Goal: Browse casually: Explore the website without a specific task or goal

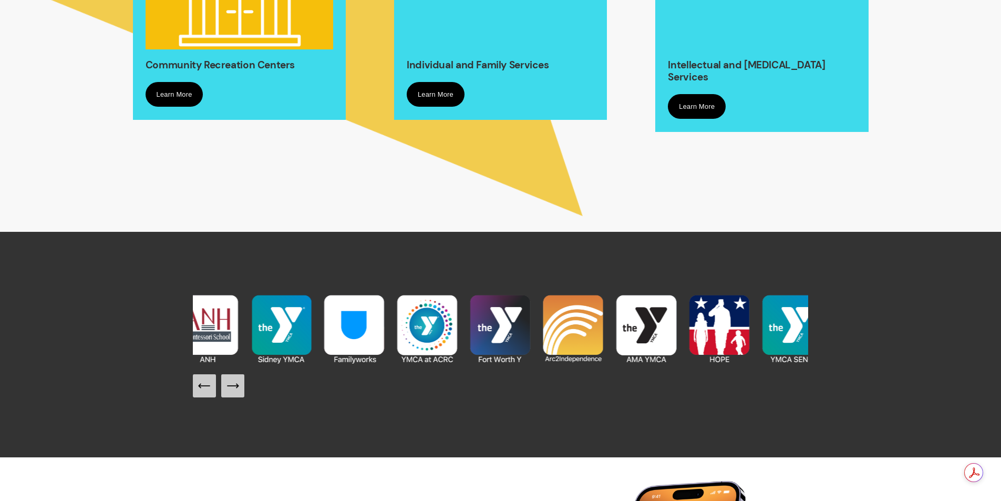
scroll to position [1156, 0]
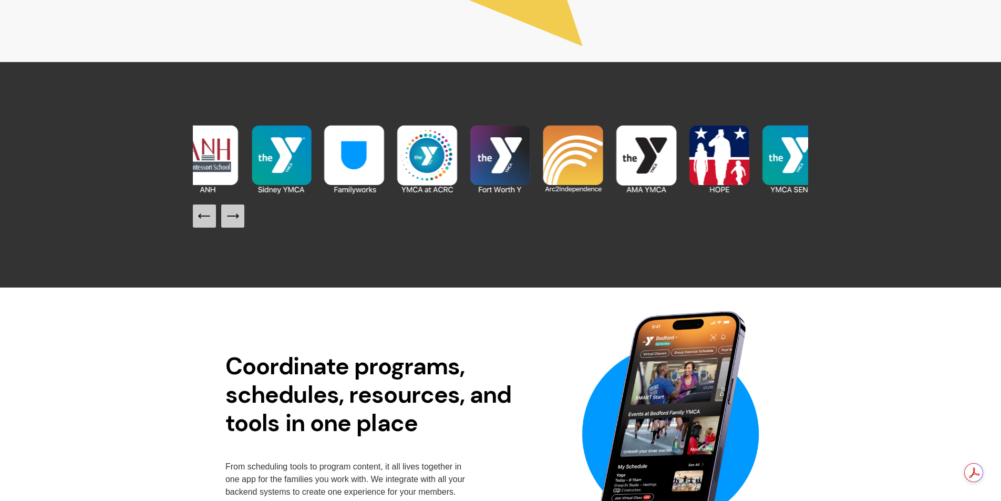
click at [236, 221] on icon "Next Slide" at bounding box center [232, 216] width 15 height 15
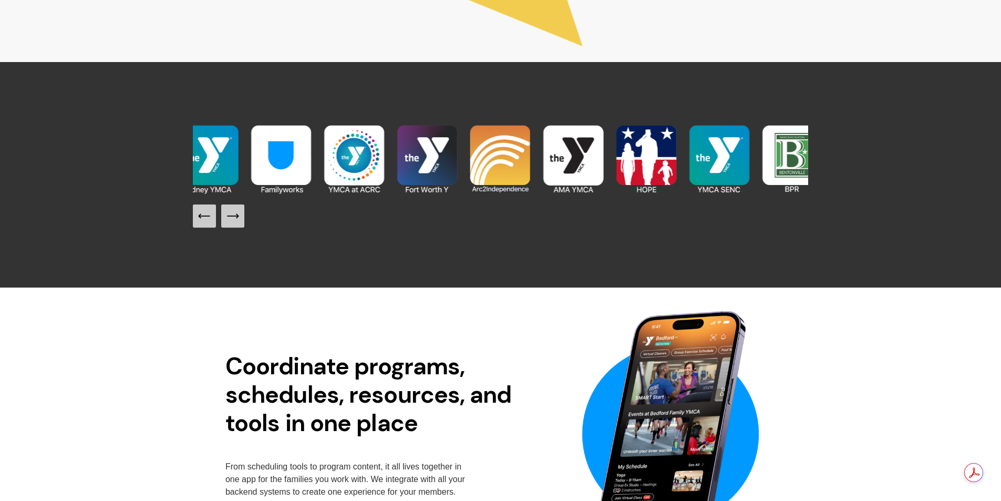
click at [236, 221] on icon "Next Slide" at bounding box center [232, 216] width 15 height 15
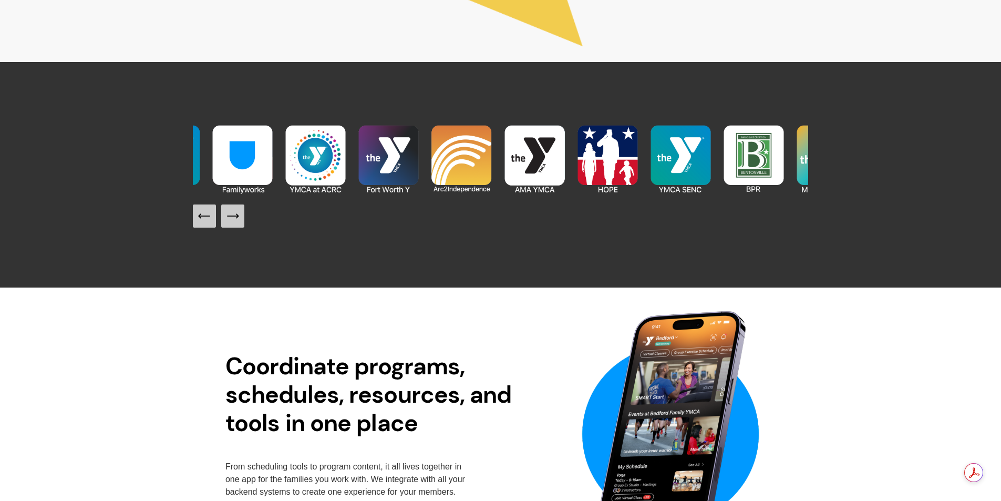
click at [236, 221] on icon "Next Slide" at bounding box center [232, 216] width 15 height 15
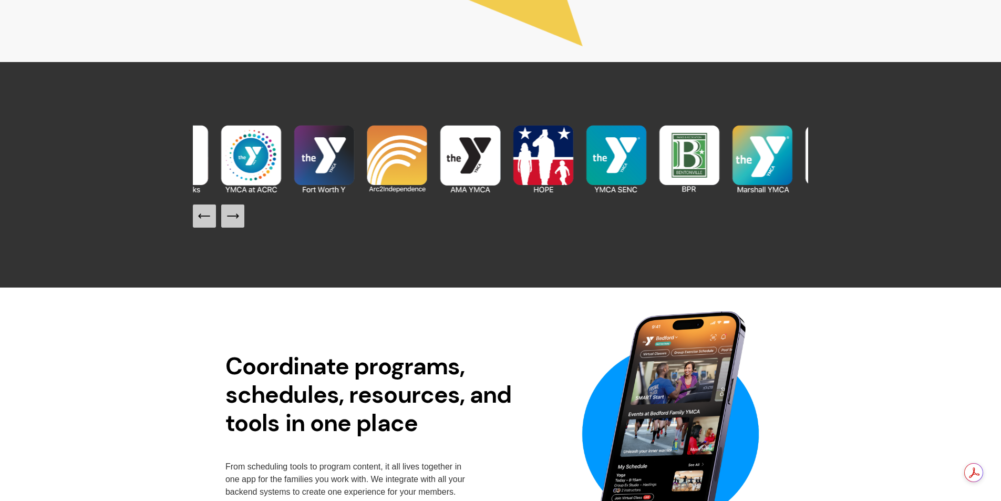
click at [236, 221] on icon "Next Slide" at bounding box center [232, 216] width 15 height 15
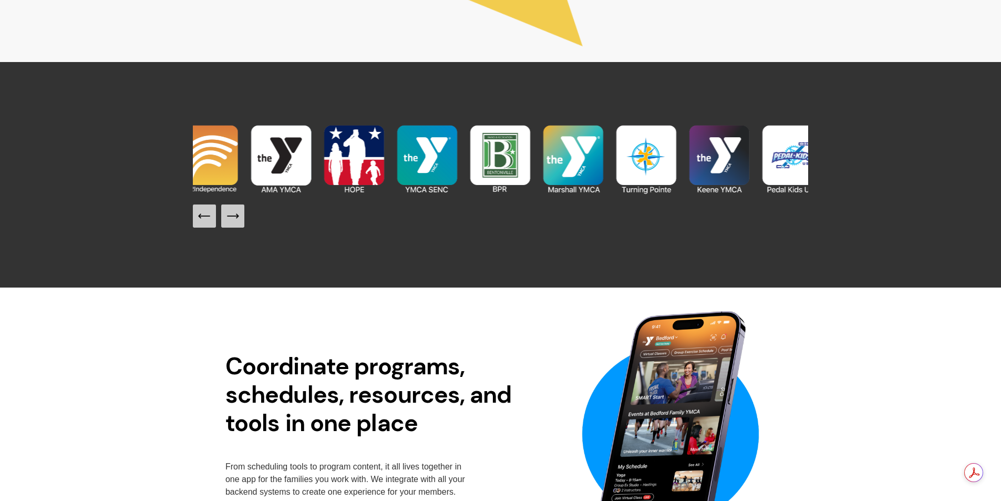
click at [236, 221] on icon "Next Slide" at bounding box center [232, 216] width 15 height 15
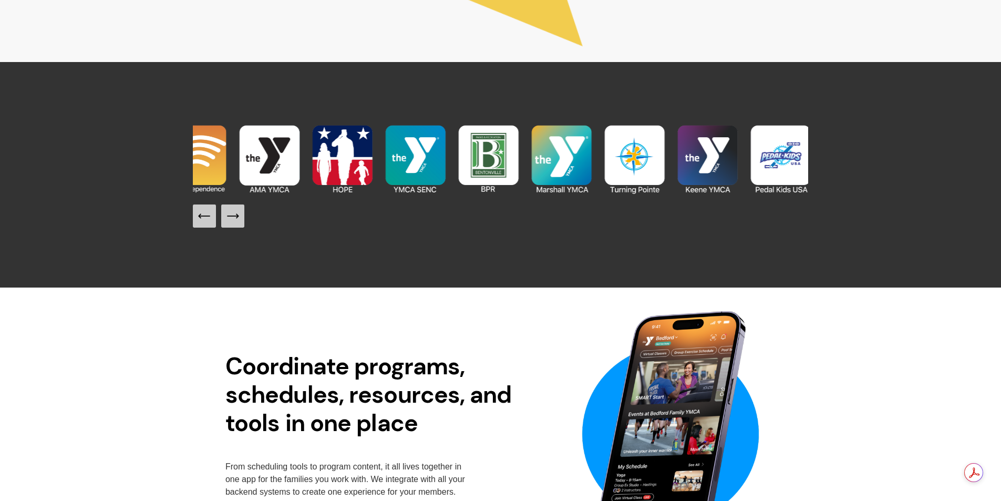
click at [236, 221] on icon "Next Slide" at bounding box center [232, 216] width 15 height 15
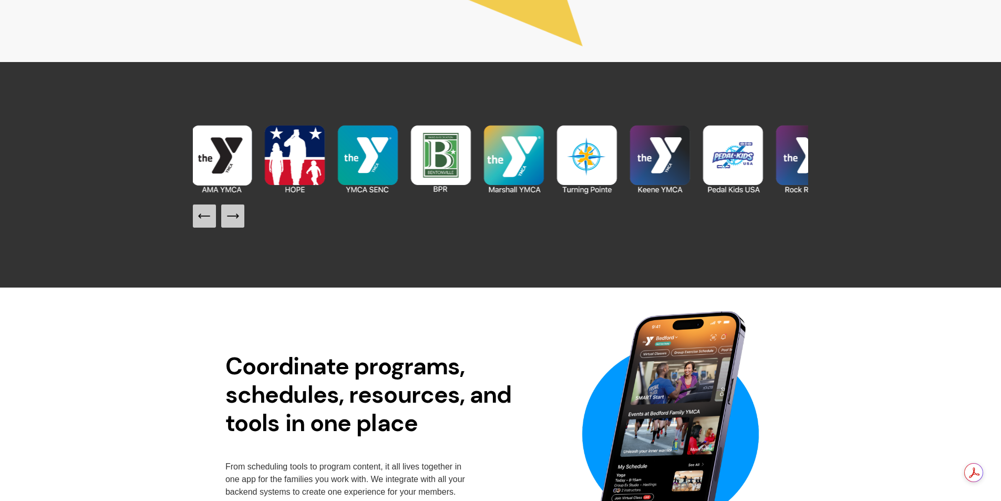
click at [236, 221] on icon "Next Slide" at bounding box center [232, 216] width 15 height 15
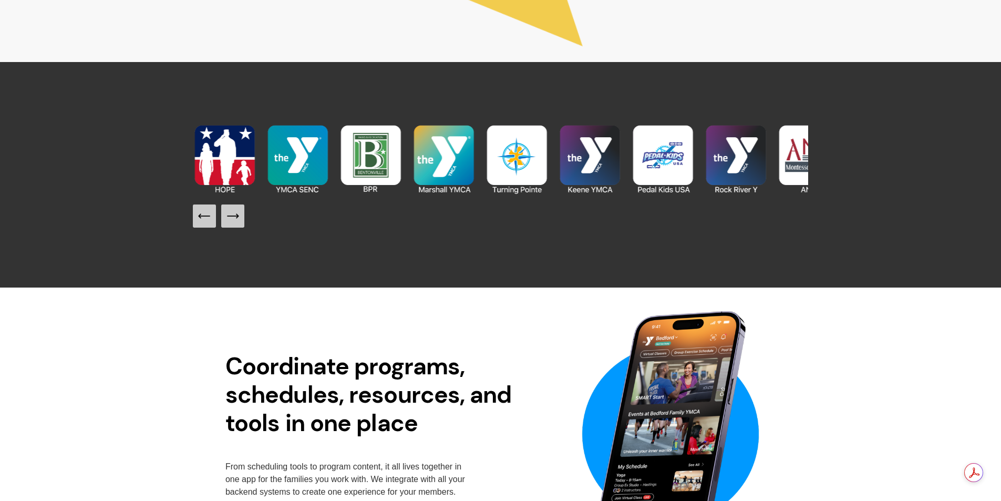
click at [236, 221] on icon "Next Slide" at bounding box center [232, 216] width 15 height 15
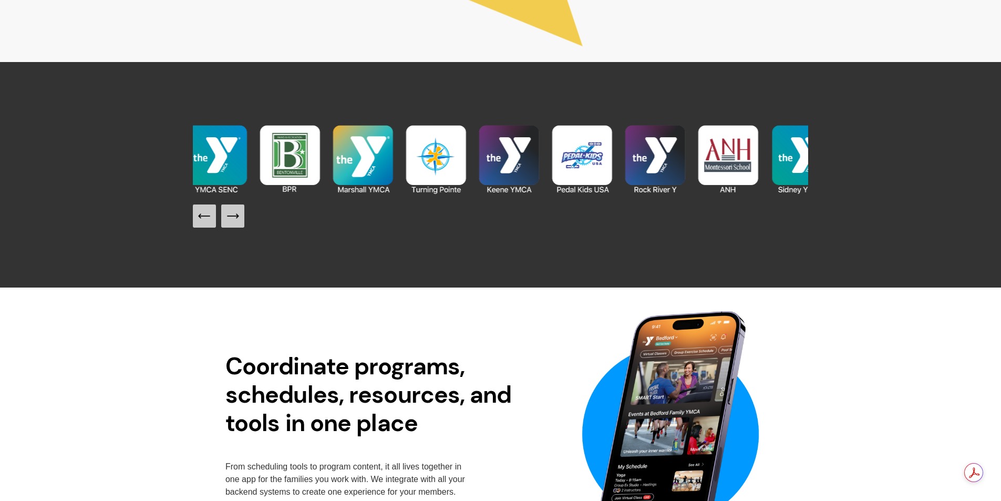
click at [236, 221] on icon "Next Slide" at bounding box center [232, 216] width 15 height 15
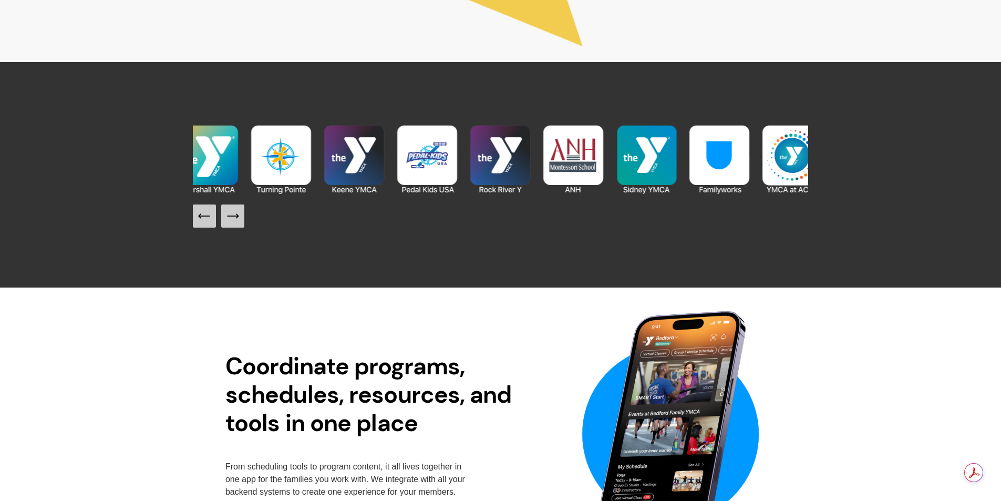
click at [236, 221] on icon "Next Slide" at bounding box center [232, 216] width 15 height 15
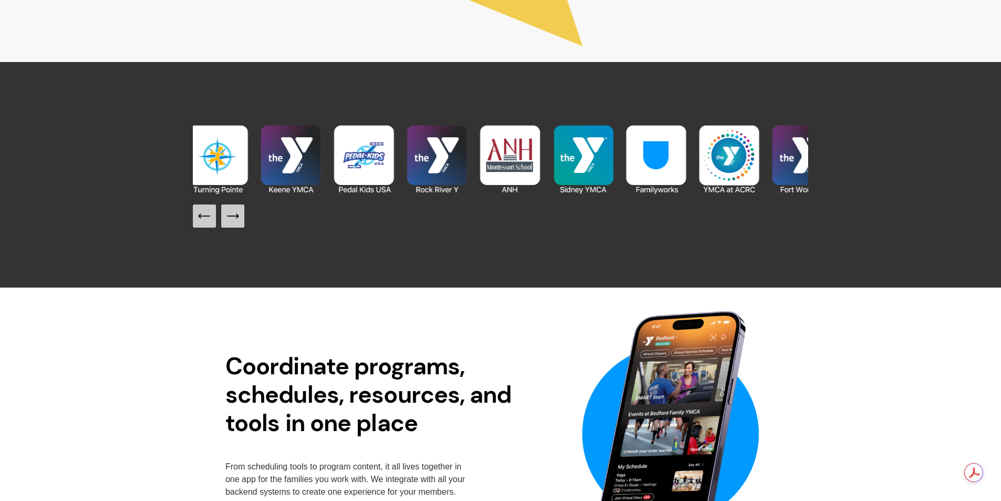
click at [236, 221] on icon "Next Slide" at bounding box center [232, 216] width 15 height 15
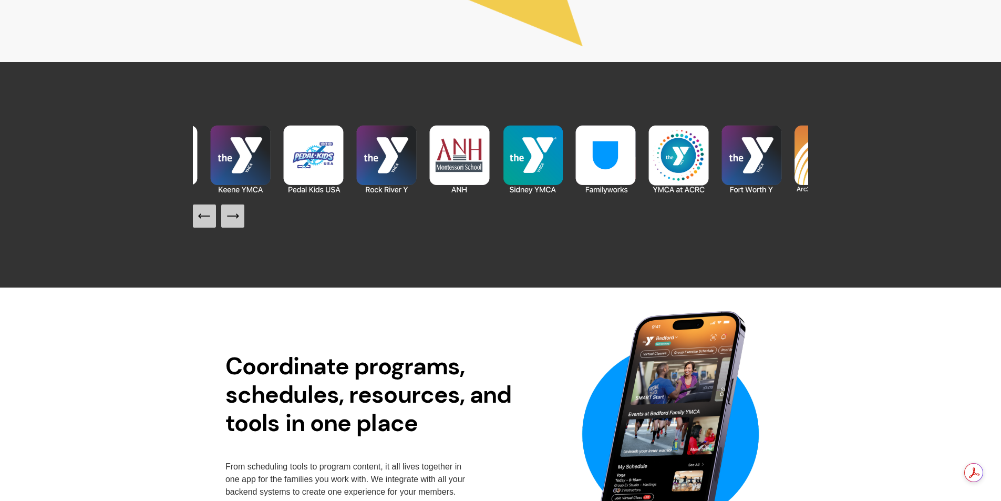
click at [236, 221] on icon "Next Slide" at bounding box center [232, 216] width 15 height 15
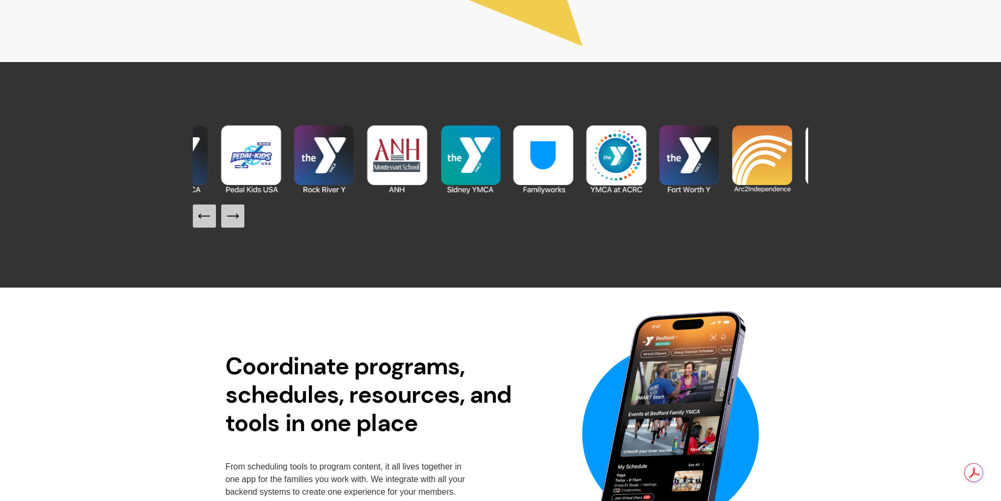
click at [236, 221] on icon "Next Slide" at bounding box center [232, 216] width 15 height 15
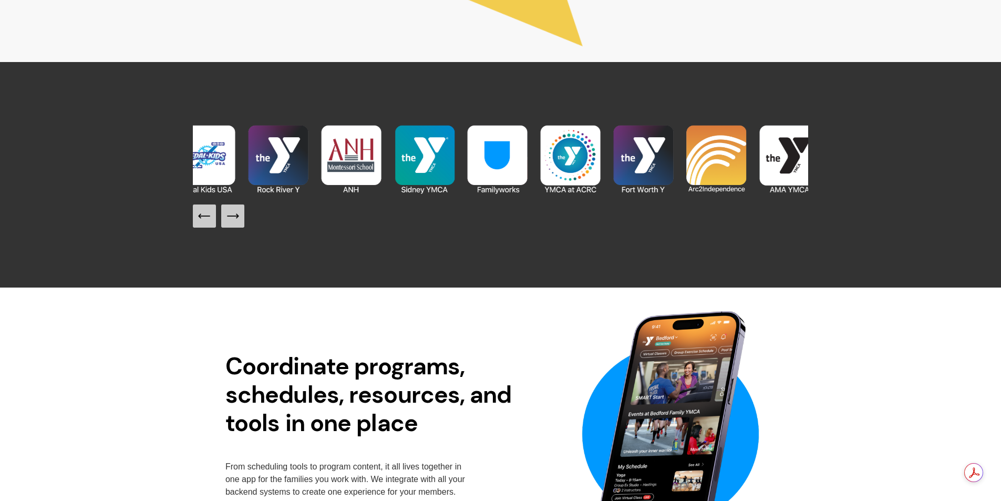
click at [236, 221] on icon "Next Slide" at bounding box center [232, 216] width 15 height 15
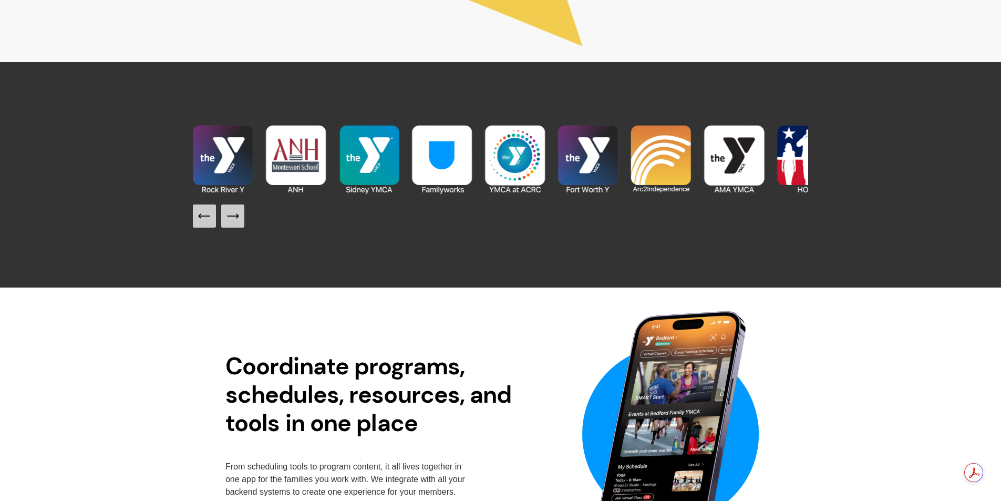
click at [236, 221] on icon "Next Slide" at bounding box center [232, 216] width 15 height 15
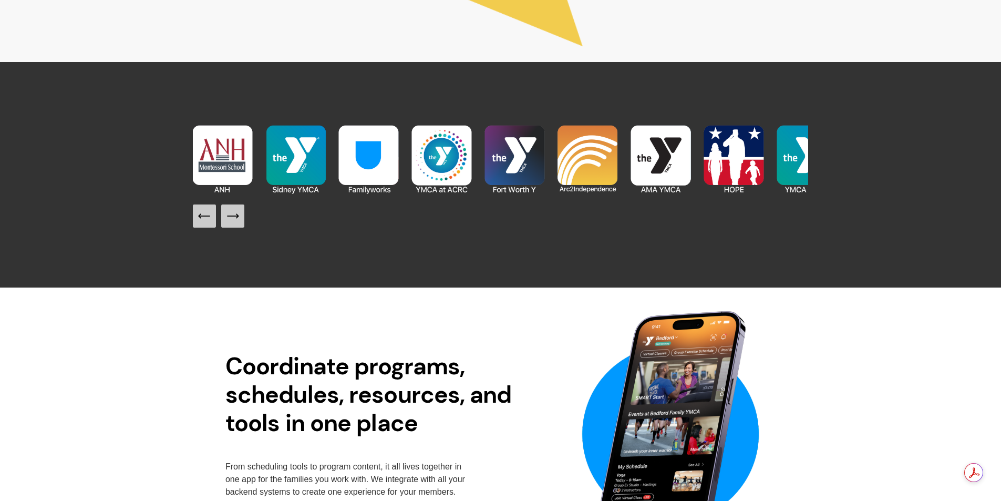
click at [236, 221] on icon "Next Slide" at bounding box center [232, 216] width 15 height 15
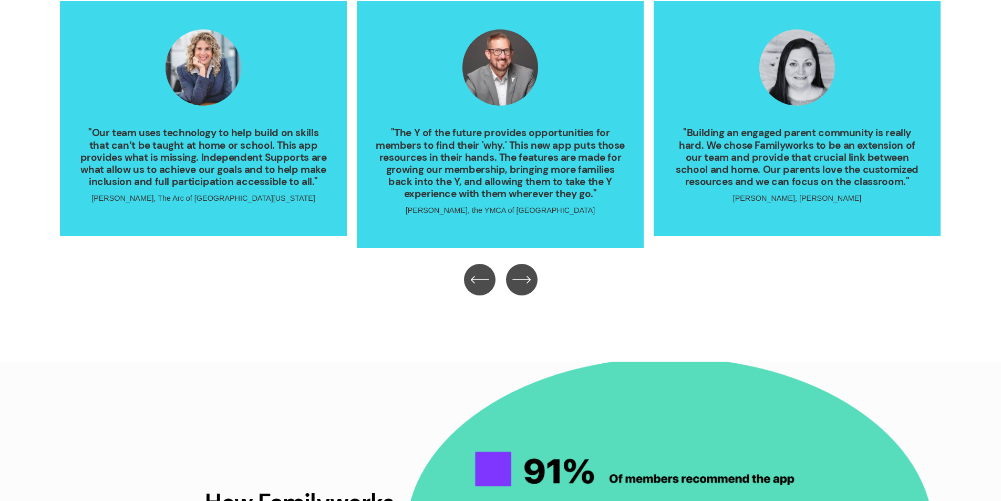
scroll to position [2280, 0]
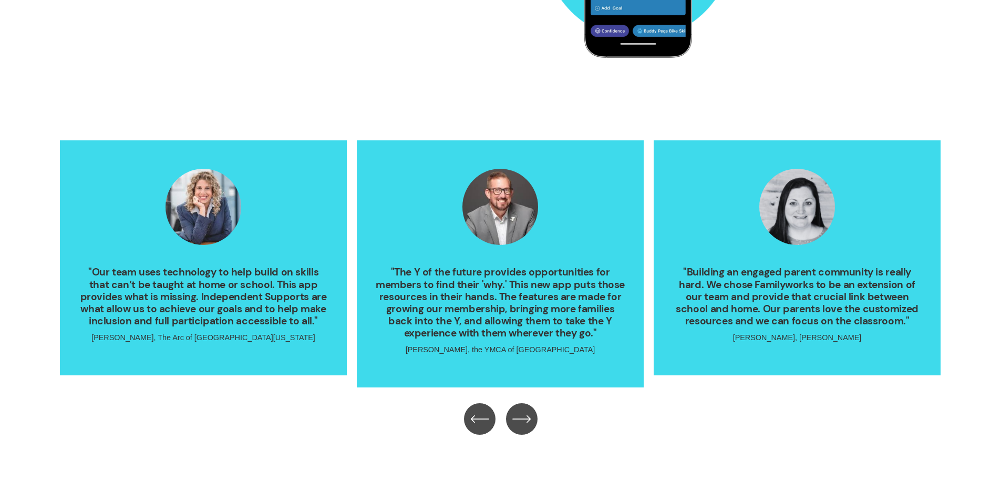
click at [511, 223] on ul ""Our team uses technology to help build on skills that can’t be taught at home …" at bounding box center [500, 263] width 880 height 247
click at [494, 358] on ul ""Our team uses technology to help build on skills that can’t be taught at home …" at bounding box center [500, 263] width 880 height 247
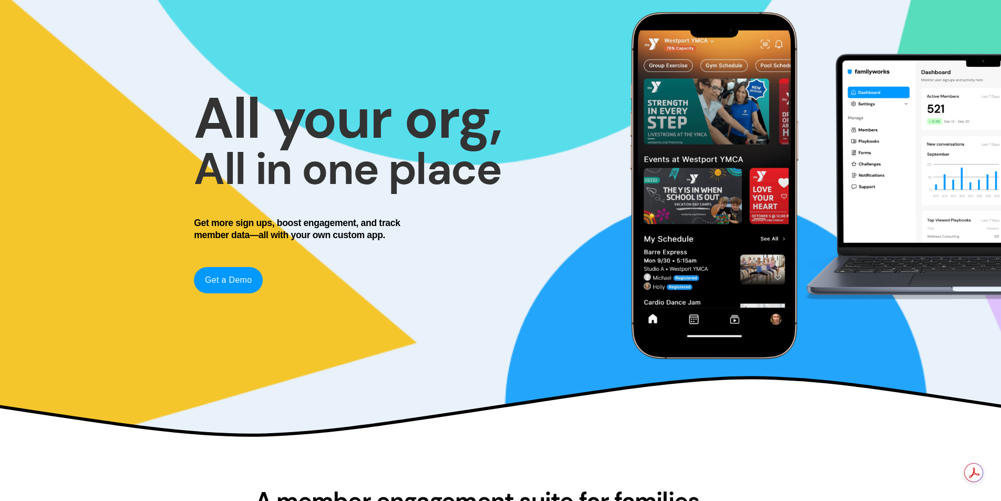
scroll to position [0, 0]
